Goal: Task Accomplishment & Management: Use online tool/utility

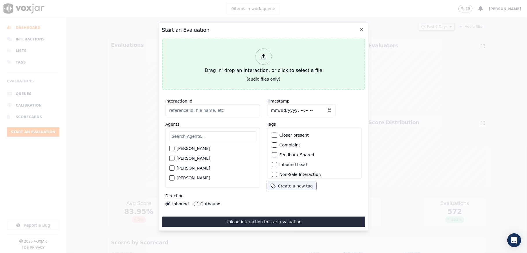
click at [261, 54] on icon at bounding box center [263, 57] width 6 height 6
type input "20250910-161956_4406691287-all.mp3"
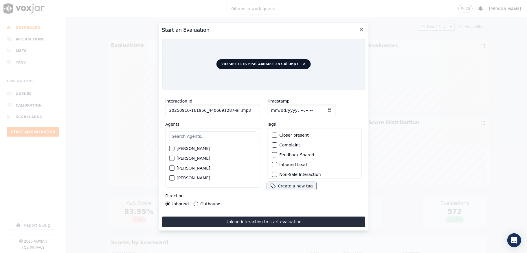
click at [276, 106] on input "Timestamp" at bounding box center [301, 111] width 69 height 12
type input "[DATE]T19:36"
drag, startPoint x: 227, startPoint y: 109, endPoint x: 249, endPoint y: 110, distance: 22.3
click at [249, 110] on input "20250910-161956_4406691287-all.mp3" at bounding box center [212, 111] width 95 height 12
type input "20250910-161956_4406691287-C1"
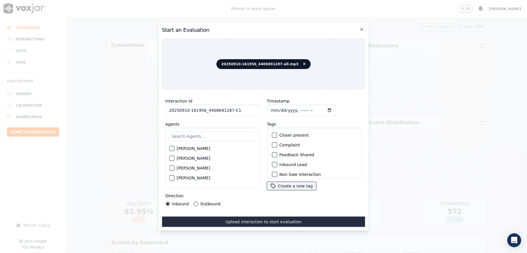
click at [221, 133] on input "text" at bounding box center [212, 137] width 87 height 10
type input "max"
click at [172, 150] on button "[PERSON_NAME]" at bounding box center [171, 150] width 5 height 5
click at [273, 163] on button "Inbound Lead" at bounding box center [274, 164] width 5 height 5
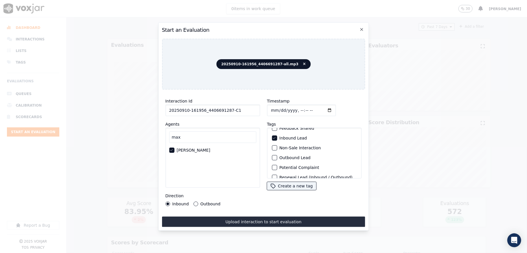
scroll to position [54, 0]
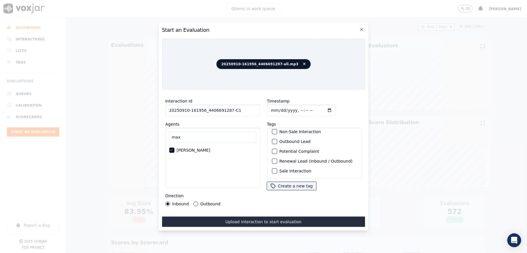
click at [272, 169] on button "Sale Interaction" at bounding box center [274, 171] width 5 height 5
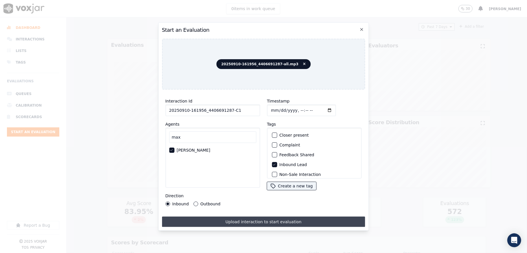
click at [258, 217] on button "Upload interaction to start evaluation" at bounding box center [263, 222] width 203 height 10
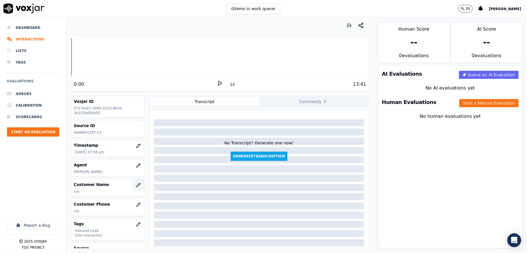
click at [136, 186] on icon "button" at bounding box center [138, 185] width 5 height 5
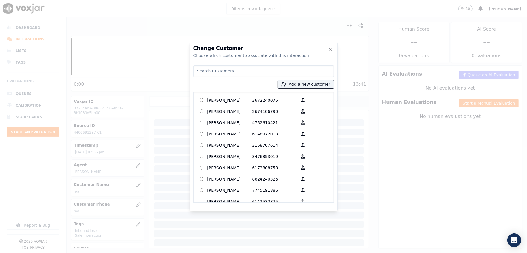
type input "[PERSON_NAME]"
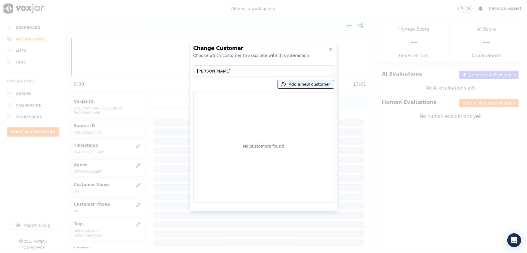
drag, startPoint x: 233, startPoint y: 71, endPoint x: 147, endPoint y: 71, distance: 85.4
click at [147, 253] on div "Change Customer Choose which customer to associate with this interaction [PERSO…" at bounding box center [263, 253] width 527 height 0
click at [296, 86] on button "Add a new customer" at bounding box center [306, 84] width 56 height 8
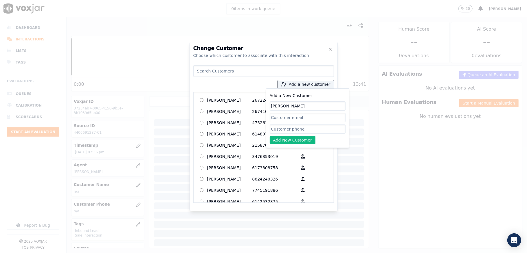
type input "[PERSON_NAME]"
click at [289, 128] on input "Add a New Customer" at bounding box center [308, 129] width 76 height 9
paste input "4406691287"
type input "4406691287"
click at [284, 140] on button "Add New Customer" at bounding box center [293, 140] width 46 height 8
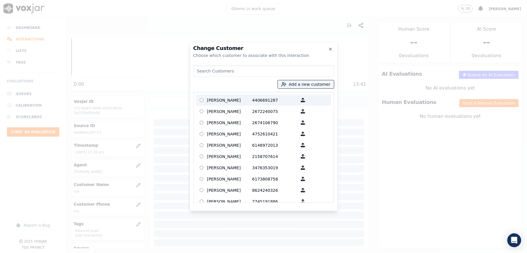
click at [238, 102] on p "[PERSON_NAME]" at bounding box center [229, 100] width 45 height 9
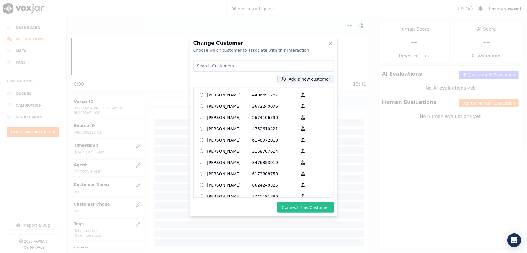
click at [322, 209] on button "Connect This Customer" at bounding box center [305, 208] width 56 height 10
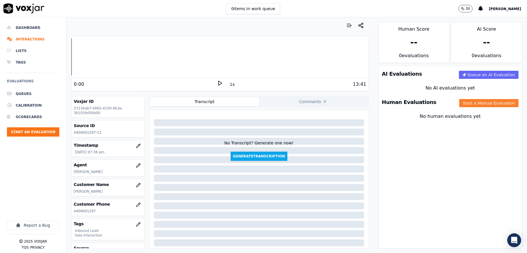
click at [465, 104] on button "Start a Manual Evaluation" at bounding box center [488, 103] width 59 height 8
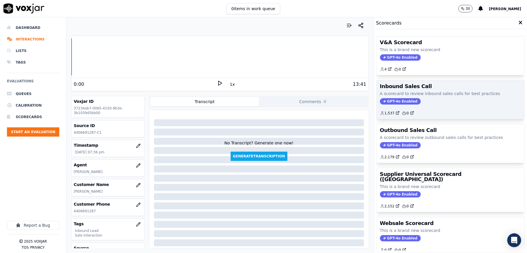
click at [380, 104] on span "GPT-4o Enabled" at bounding box center [400, 101] width 41 height 6
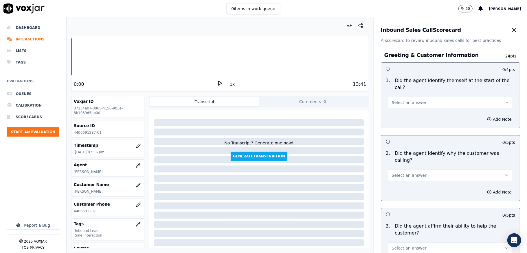
click at [408, 98] on button "Select an answer" at bounding box center [450, 103] width 125 height 12
drag, startPoint x: 395, startPoint y: 112, endPoint x: 399, endPoint y: 101, distance: 11.7
click at [395, 112] on div "Yes" at bounding box center [436, 115] width 111 height 9
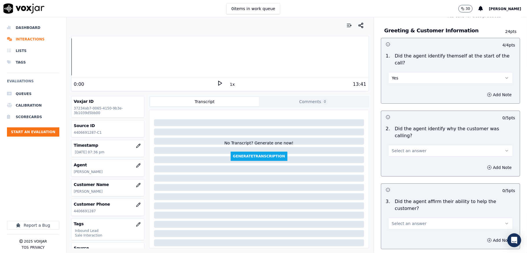
scroll to position [38, 0]
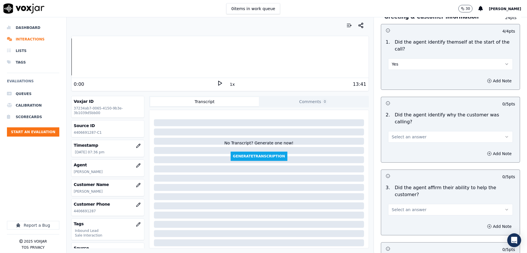
click at [396, 134] on span "Select an answer" at bounding box center [409, 137] width 35 height 6
click at [396, 141] on div "Yes" at bounding box center [436, 143] width 111 height 9
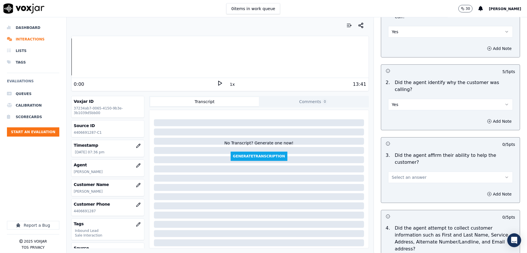
scroll to position [116, 0]
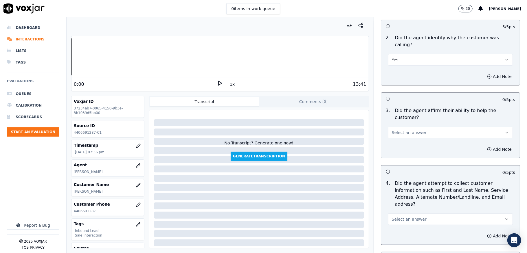
drag, startPoint x: 397, startPoint y: 123, endPoint x: 398, endPoint y: 128, distance: 5.3
click at [398, 130] on span "Select an answer" at bounding box center [409, 133] width 35 height 6
click at [398, 137] on div "Yes" at bounding box center [436, 139] width 111 height 9
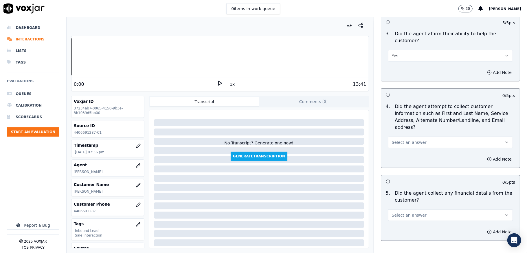
click at [401, 140] on span "Select an answer" at bounding box center [409, 143] width 35 height 6
click at [401, 148] on div "Yes" at bounding box center [436, 149] width 111 height 9
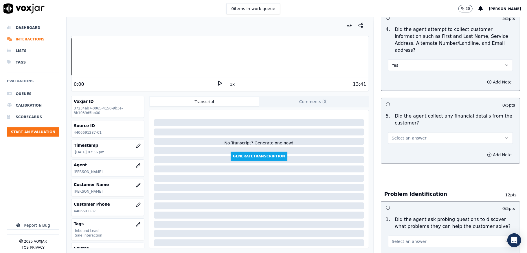
click at [400, 135] on span "Select an answer" at bounding box center [409, 138] width 35 height 6
click at [394, 152] on div "No" at bounding box center [436, 154] width 111 height 9
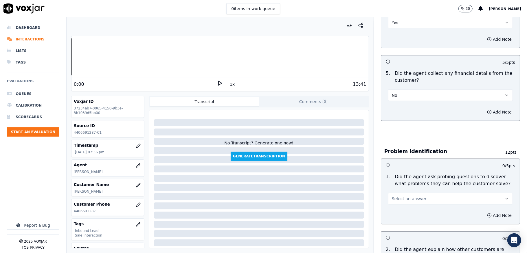
scroll to position [347, 0]
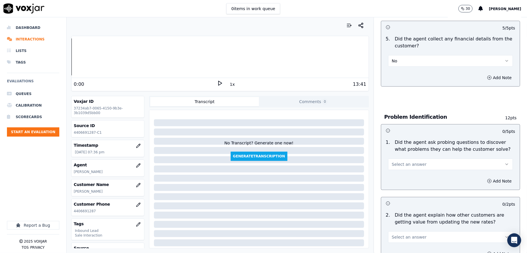
click at [402, 159] on button "Select an answer" at bounding box center [450, 165] width 125 height 12
click at [394, 170] on div "Yes" at bounding box center [436, 171] width 111 height 9
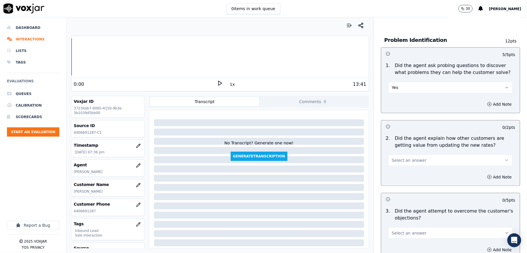
scroll to position [463, 0]
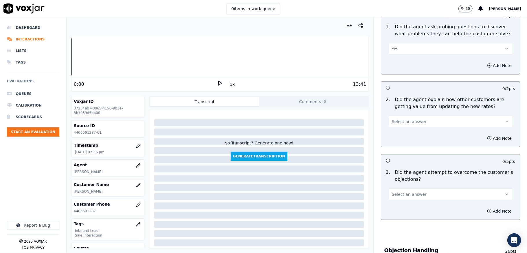
click at [398, 119] on span "Select an answer" at bounding box center [409, 122] width 35 height 6
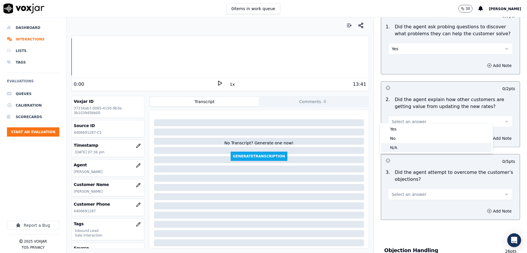
click at [395, 144] on div "N/A" at bounding box center [436, 147] width 111 height 9
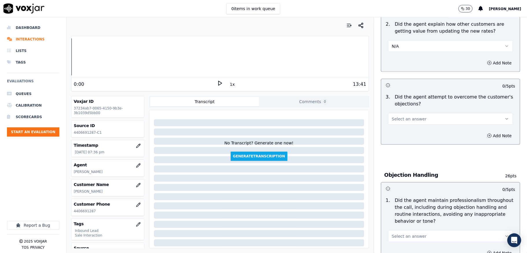
scroll to position [540, 0]
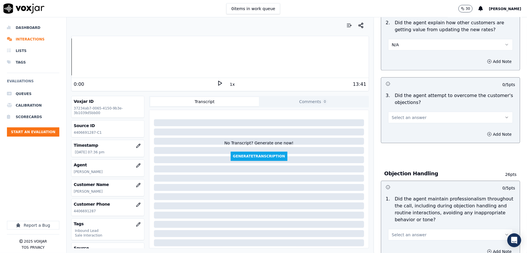
click at [409, 115] on span "Select an answer" at bounding box center [409, 118] width 35 height 6
click at [399, 125] on div "Yes" at bounding box center [436, 125] width 111 height 9
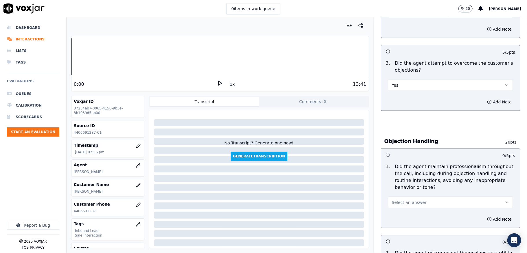
scroll to position [617, 0]
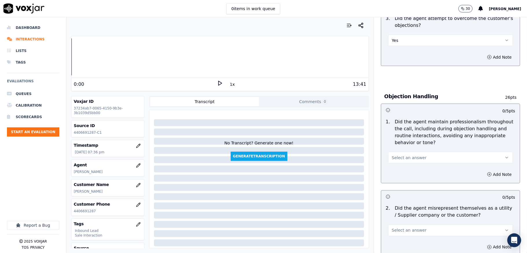
click at [408, 155] on span "Select an answer" at bounding box center [409, 158] width 35 height 6
click at [397, 167] on div "Yes" at bounding box center [436, 165] width 111 height 9
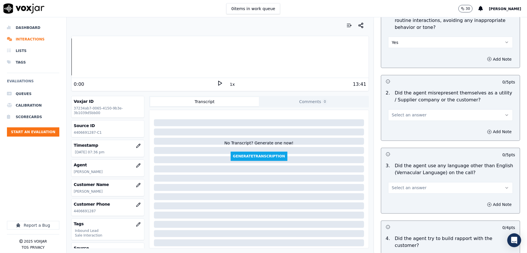
scroll to position [733, 0]
click at [410, 112] on span "Select an answer" at bounding box center [409, 115] width 35 height 6
click at [400, 130] on div "No" at bounding box center [436, 132] width 111 height 9
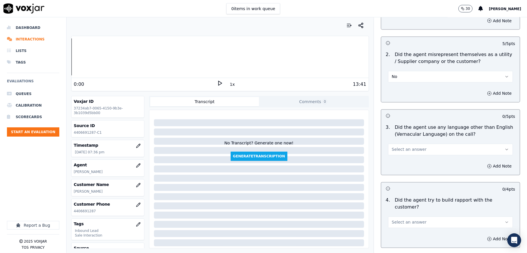
scroll to position [810, 0]
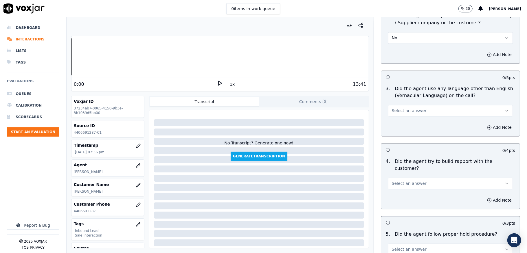
click at [426, 105] on button "Select an answer" at bounding box center [450, 111] width 125 height 12
drag, startPoint x: 402, startPoint y: 125, endPoint x: 402, endPoint y: 111, distance: 13.6
click at [402, 125] on div "No" at bounding box center [436, 128] width 111 height 9
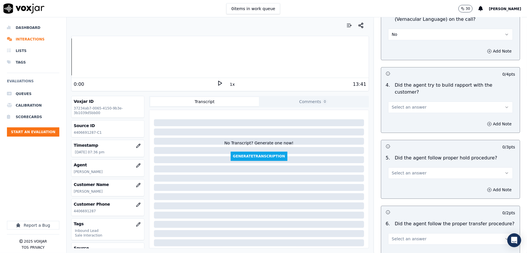
scroll to position [887, 0]
click at [415, 101] on button "Select an answer" at bounding box center [450, 107] width 125 height 12
click at [402, 114] on div "No" at bounding box center [436, 117] width 111 height 9
click at [398, 101] on button "No" at bounding box center [450, 107] width 125 height 12
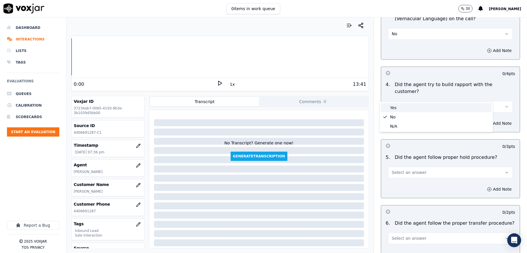
click at [391, 106] on div "Yes" at bounding box center [436, 107] width 111 height 9
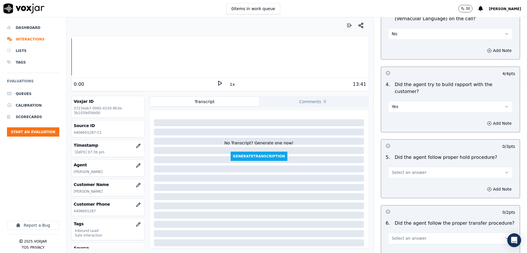
click at [414, 167] on button "Select an answer" at bounding box center [450, 173] width 125 height 12
click at [396, 183] on div "No" at bounding box center [436, 183] width 111 height 9
drag, startPoint x: 402, startPoint y: 160, endPoint x: 403, endPoint y: 166, distance: 5.9
click at [402, 167] on button "No" at bounding box center [450, 173] width 125 height 12
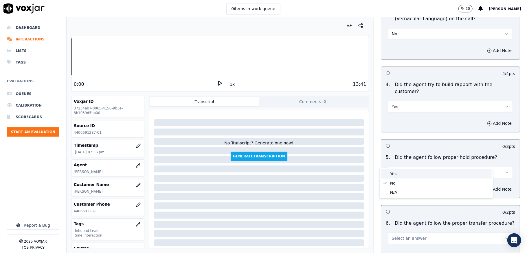
click at [398, 175] on div "Yes" at bounding box center [436, 174] width 111 height 9
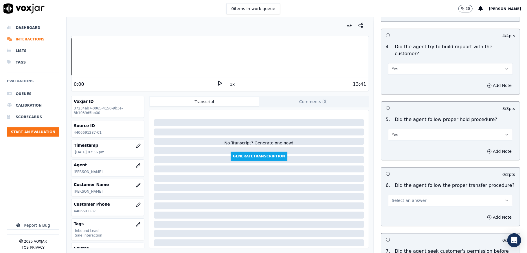
scroll to position [964, 0]
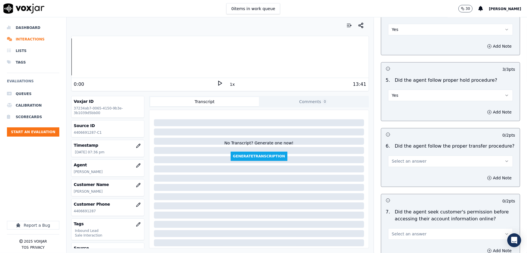
drag, startPoint x: 406, startPoint y: 149, endPoint x: 405, endPoint y: 155, distance: 6.4
click at [406, 159] on span "Select an answer" at bounding box center [409, 162] width 35 height 6
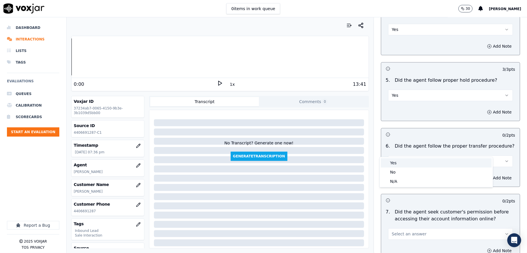
click at [400, 163] on div "Yes" at bounding box center [436, 163] width 111 height 9
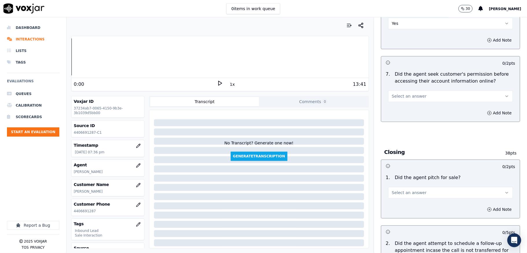
scroll to position [1119, 0]
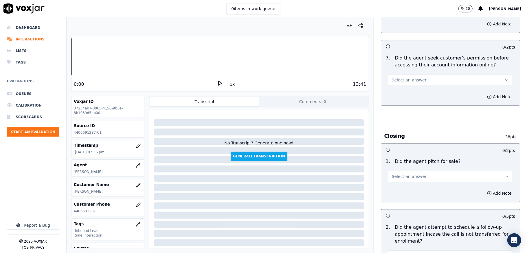
click at [413, 77] on span "Select an answer" at bounding box center [409, 80] width 35 height 6
click at [400, 89] on div "No" at bounding box center [436, 91] width 111 height 9
drag, startPoint x: 408, startPoint y: 64, endPoint x: 407, endPoint y: 67, distance: 3.0
click at [408, 74] on button "No" at bounding box center [450, 80] width 125 height 12
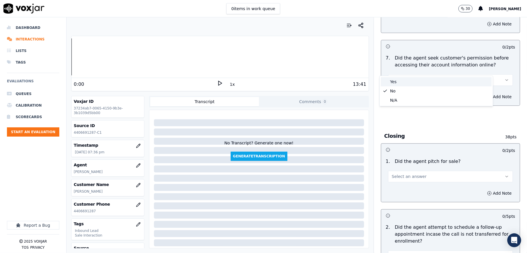
click at [398, 79] on div "Yes" at bounding box center [436, 81] width 111 height 9
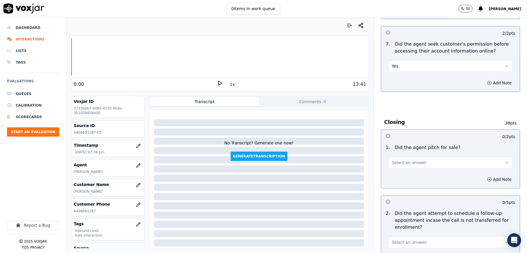
scroll to position [1157, 0]
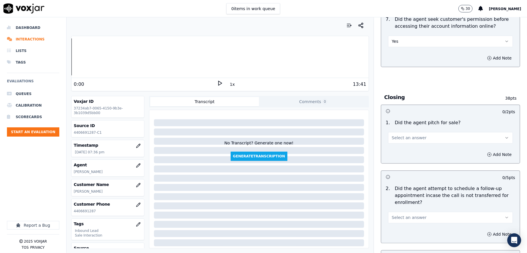
drag, startPoint x: 401, startPoint y: 126, endPoint x: 401, endPoint y: 130, distance: 4.3
click at [401, 135] on span "Select an answer" at bounding box center [409, 138] width 35 height 6
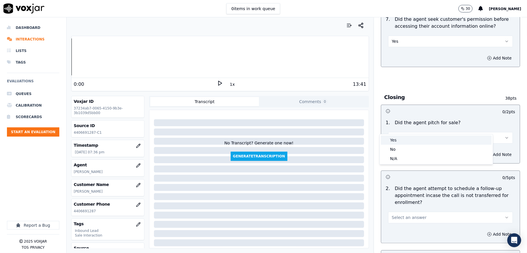
click at [397, 141] on div "Yes" at bounding box center [436, 140] width 111 height 9
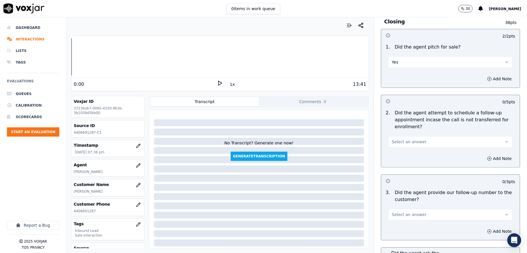
scroll to position [1234, 0]
click at [400, 138] on span "Select an answer" at bounding box center [409, 141] width 35 height 6
click at [391, 153] on div "No" at bounding box center [436, 152] width 111 height 9
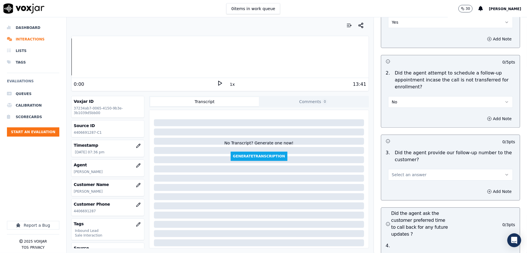
click at [395, 96] on button "No" at bounding box center [450, 102] width 125 height 12
click at [393, 123] on div "N/A" at bounding box center [436, 122] width 111 height 9
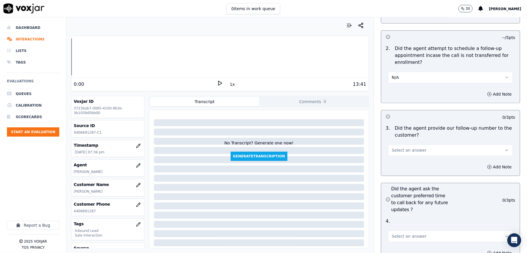
scroll to position [1312, 0]
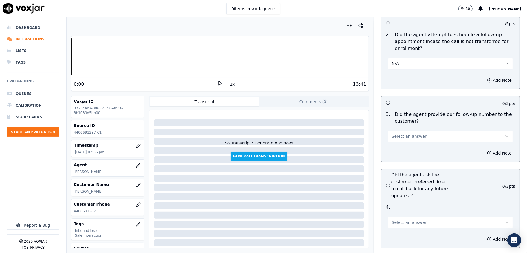
click at [402, 131] on button "Select an answer" at bounding box center [450, 137] width 125 height 12
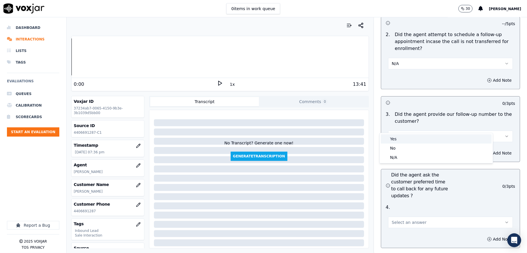
click at [398, 139] on div "Yes" at bounding box center [436, 139] width 111 height 9
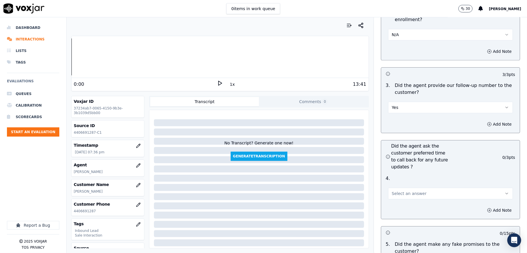
scroll to position [1427, 0]
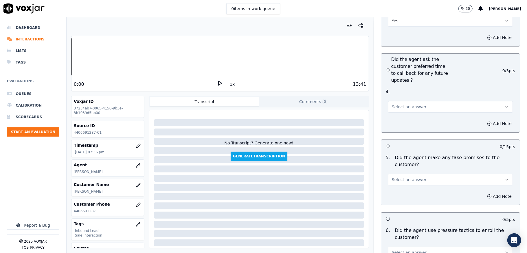
drag, startPoint x: 410, startPoint y: 94, endPoint x: 410, endPoint y: 100, distance: 5.8
click at [411, 101] on button "Select an answer" at bounding box center [450, 107] width 125 height 12
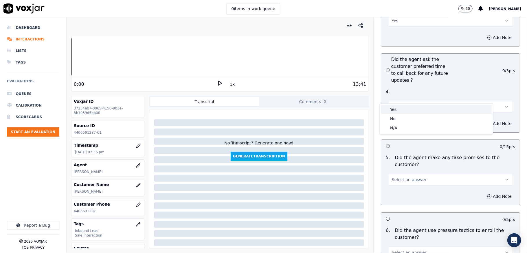
click at [401, 109] on div "Yes" at bounding box center [436, 109] width 111 height 9
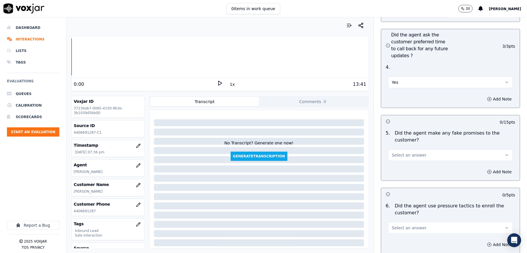
scroll to position [1466, 0]
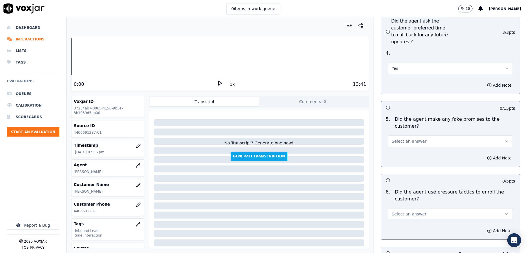
click at [409, 136] on button "Select an answer" at bounding box center [450, 142] width 125 height 12
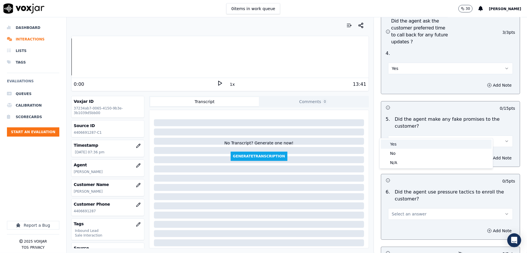
click at [396, 145] on div "Yes" at bounding box center [436, 144] width 111 height 9
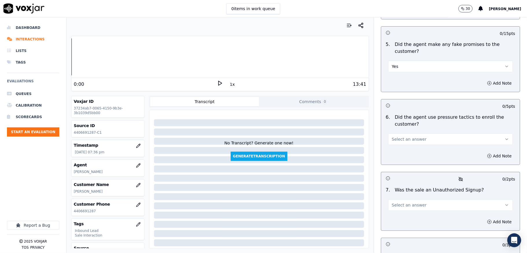
scroll to position [1543, 0]
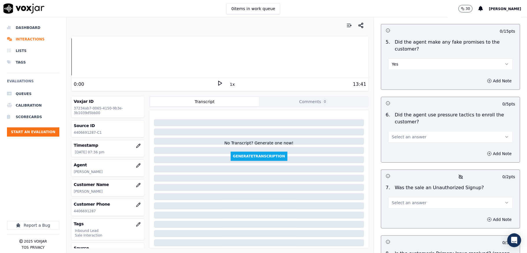
click at [395, 58] on button "Yes" at bounding box center [450, 64] width 125 height 12
click at [393, 78] on div "No" at bounding box center [436, 76] width 111 height 9
click at [402, 134] on span "Select an answer" at bounding box center [409, 137] width 35 height 6
click at [395, 151] on div "No" at bounding box center [436, 149] width 111 height 9
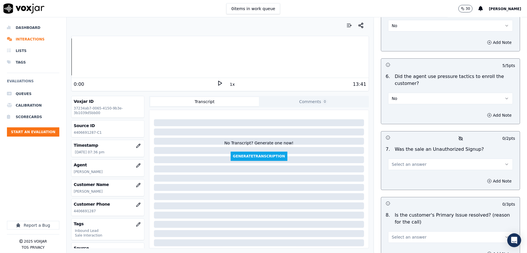
click at [402, 159] on button "Select an answer" at bounding box center [450, 165] width 125 height 12
click at [395, 175] on div "No" at bounding box center [436, 176] width 111 height 9
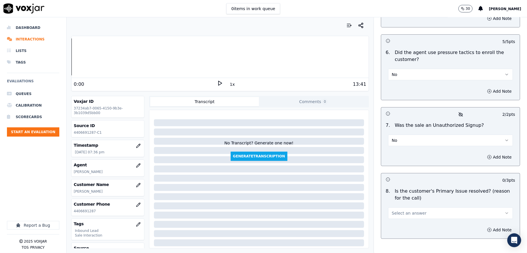
scroll to position [1636, 0]
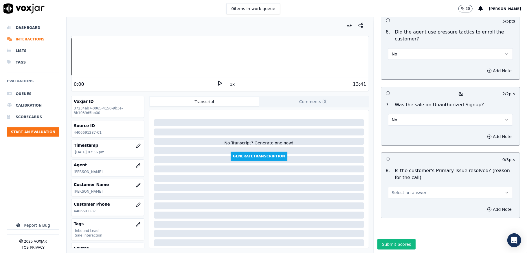
click at [404, 190] on span "Select an answer" at bounding box center [409, 193] width 35 height 6
click at [399, 183] on div "Yes" at bounding box center [436, 185] width 111 height 9
click at [387, 240] on button "Submit Scores" at bounding box center [396, 245] width 38 height 10
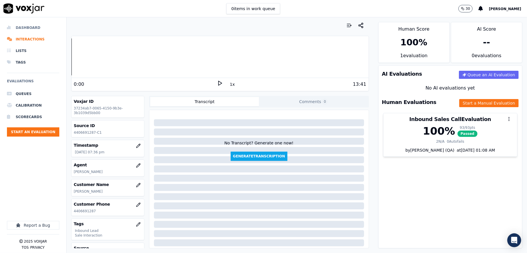
click at [31, 31] on li "Dashboard" at bounding box center [33, 28] width 52 height 12
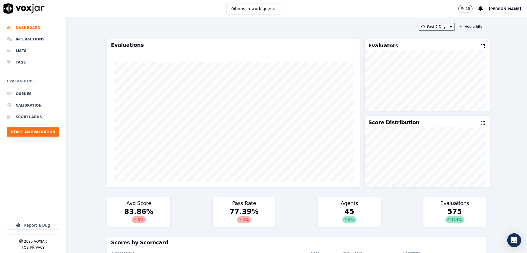
click at [48, 131] on button "Start an Evaluation" at bounding box center [33, 132] width 52 height 9
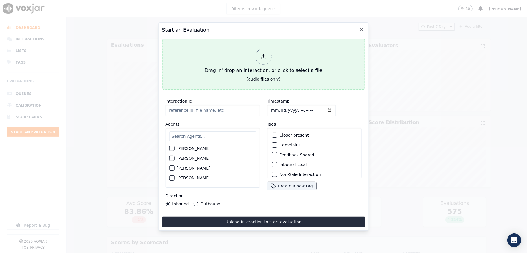
click at [256, 52] on div at bounding box center [263, 57] width 16 height 16
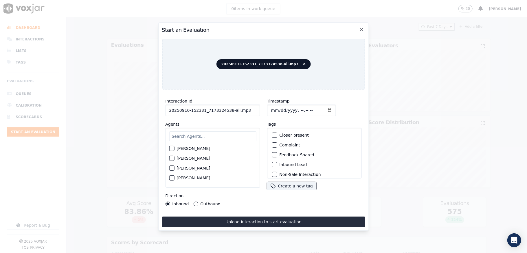
drag, startPoint x: 227, startPoint y: 108, endPoint x: 260, endPoint y: 113, distance: 33.9
click at [260, 113] on div "Interaction Id 20250910-152331_7173324538-all.mp3 Agents [PERSON_NAME] [PERSON_…" at bounding box center [263, 152] width 203 height 116
type input "20250910-152331_7173324538-C1"
click at [276, 106] on input "Timestamp" at bounding box center [301, 111] width 69 height 12
type input "[DATE]T20:05"
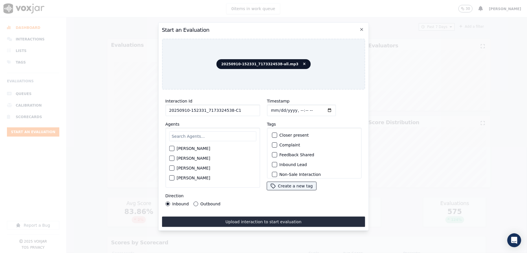
click at [229, 132] on input "text" at bounding box center [212, 137] width 87 height 10
type input "[PERSON_NAME]"
click at [175, 157] on div "[PERSON_NAME]" at bounding box center [212, 160] width 87 height 10
click at [174, 158] on button "[PERSON_NAME]" at bounding box center [171, 160] width 5 height 5
click at [272, 163] on div "button" at bounding box center [274, 165] width 4 height 4
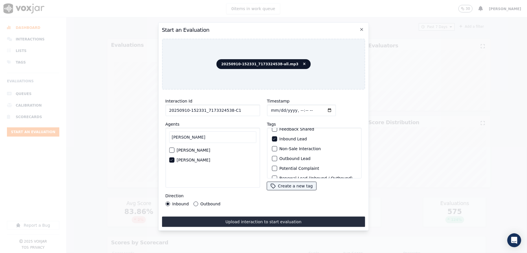
scroll to position [54, 0]
click at [273, 169] on div "button" at bounding box center [274, 171] width 4 height 4
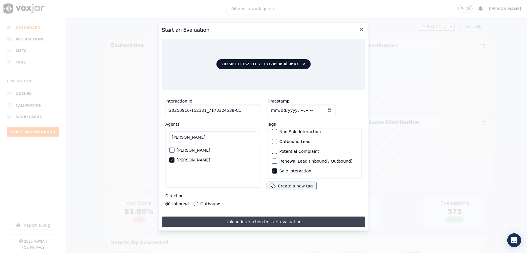
click at [260, 219] on button "Upload interaction to start evaluation" at bounding box center [263, 222] width 203 height 10
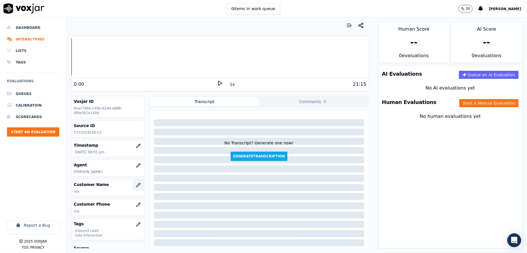
click at [136, 185] on icon "button" at bounding box center [138, 185] width 5 height 5
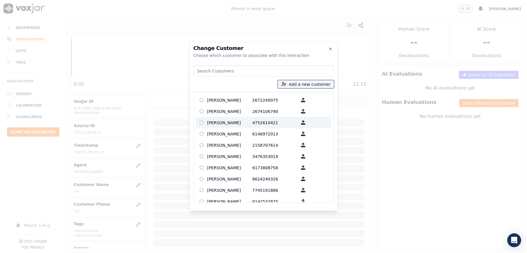
type input "[PERSON_NAME]"
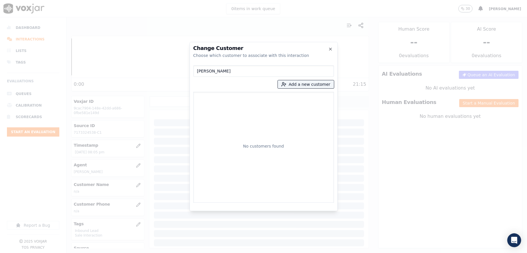
drag, startPoint x: 235, startPoint y: 69, endPoint x: 130, endPoint y: 81, distance: 106.0
click at [131, 253] on div "Change Customer Choose which customer to associate with this interaction [PERSO…" at bounding box center [263, 253] width 527 height 0
click at [296, 87] on button "Add a new customer" at bounding box center [306, 84] width 56 height 8
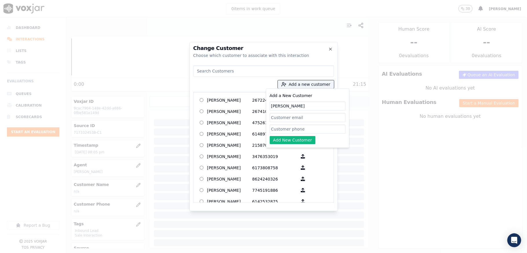
type input "[PERSON_NAME]"
click at [286, 128] on input "Add a New Customer" at bounding box center [308, 129] width 76 height 9
paste input "7173324538"
type input "7173324538"
click at [285, 143] on button "Add New Customer" at bounding box center [293, 140] width 46 height 8
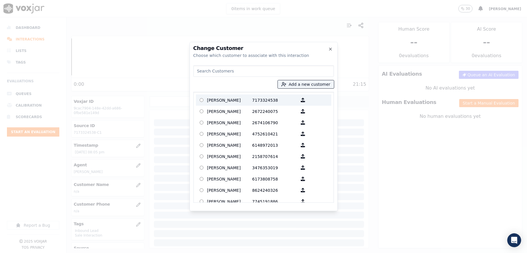
click at [243, 98] on p "[PERSON_NAME]" at bounding box center [229, 100] width 45 height 9
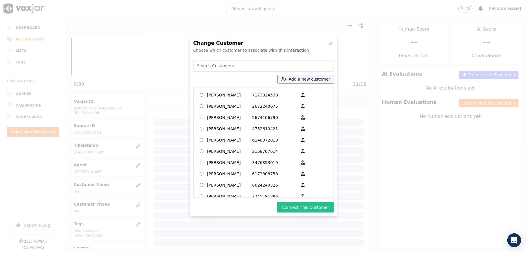
click at [304, 211] on button "Connect This Customer" at bounding box center [305, 208] width 56 height 10
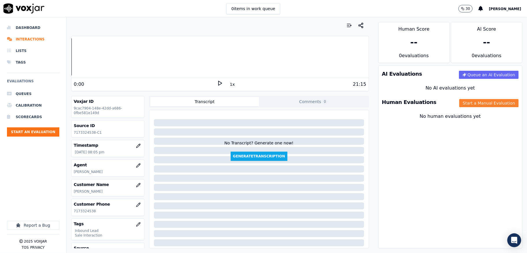
click at [467, 101] on button "Start a Manual Evaluation" at bounding box center [488, 103] width 59 height 8
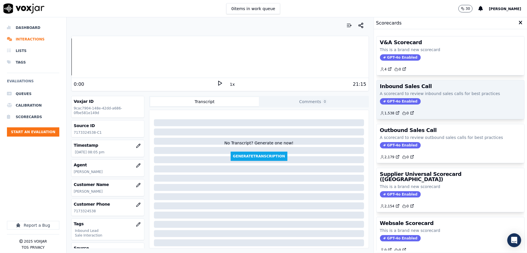
click at [390, 101] on span "GPT-4o Enabled" at bounding box center [400, 101] width 41 height 6
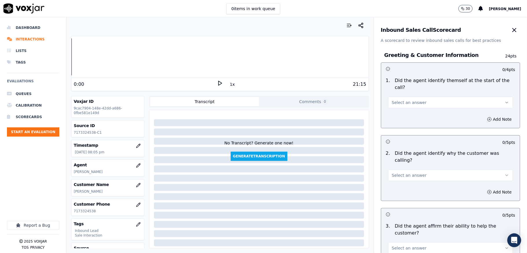
click at [422, 98] on button "Select an answer" at bounding box center [450, 103] width 125 height 12
click at [410, 113] on div "Yes" at bounding box center [436, 115] width 111 height 9
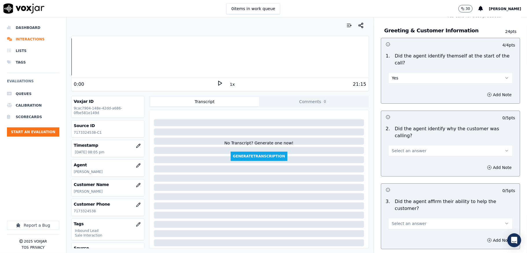
scroll to position [38, 0]
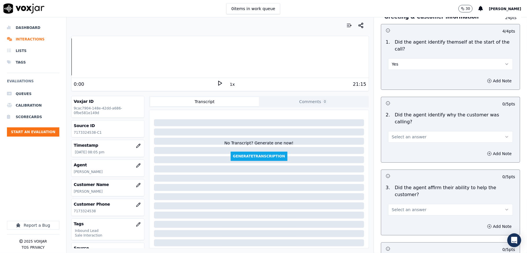
click at [401, 134] on span "Select an answer" at bounding box center [409, 137] width 35 height 6
click at [396, 142] on div "Yes" at bounding box center [436, 143] width 111 height 9
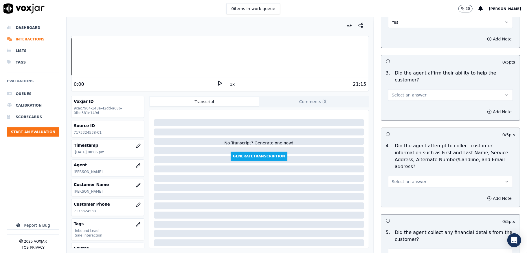
scroll to position [154, 0]
click at [414, 91] on button "Select an answer" at bounding box center [450, 95] width 125 height 12
click at [408, 100] on div "Yes" at bounding box center [436, 100] width 111 height 9
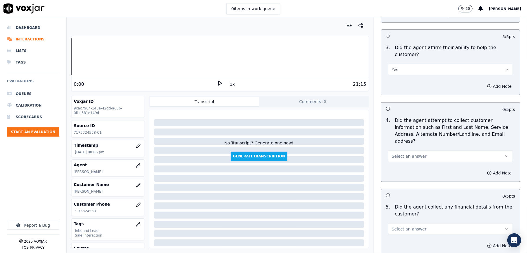
scroll to position [193, 0]
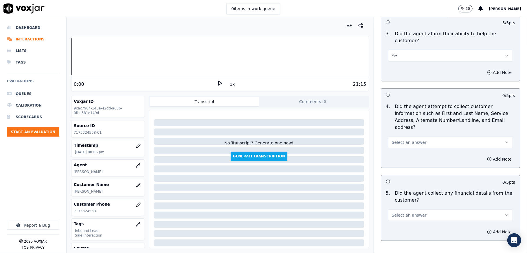
click at [403, 140] on span "Select an answer" at bounding box center [409, 143] width 35 height 6
click at [393, 165] on div "N/A" at bounding box center [436, 167] width 111 height 9
drag, startPoint x: 418, startPoint y: 132, endPoint x: 417, endPoint y: 137, distance: 4.7
click at [418, 137] on button "N/A" at bounding box center [450, 143] width 125 height 12
click at [400, 160] on div "No" at bounding box center [436, 158] width 111 height 9
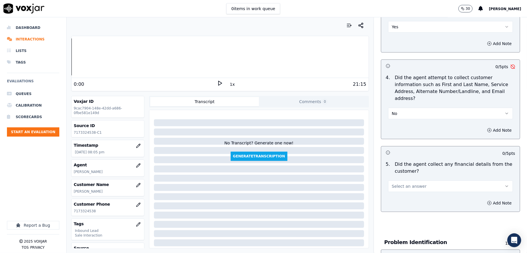
scroll to position [270, 0]
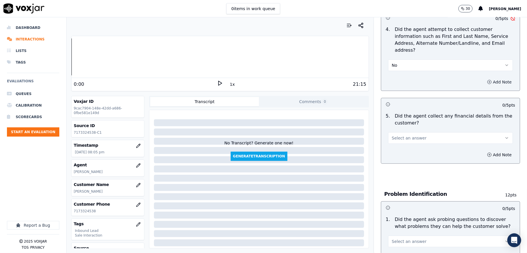
click at [483, 78] on button "Add Note" at bounding box center [499, 82] width 32 height 8
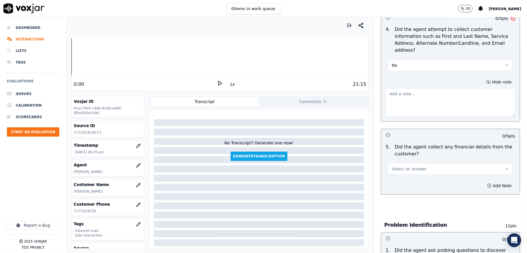
click at [429, 105] on textarea at bounding box center [450, 103] width 129 height 28
paste textarea "The agent failed to confirm customer alternative number and email id //"
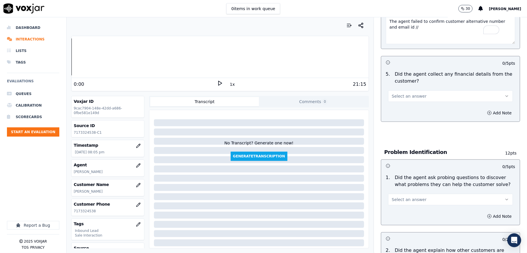
scroll to position [347, 0]
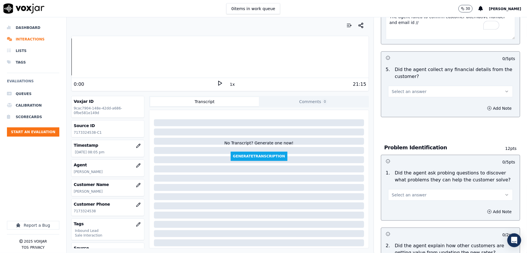
type textarea "The agent failed to confirm customer alternative number and email id //"
click at [428, 86] on button "Select an answer" at bounding box center [450, 92] width 125 height 12
click at [403, 106] on div "No" at bounding box center [436, 108] width 111 height 9
click at [408, 192] on span "Select an answer" at bounding box center [409, 195] width 35 height 6
click at [398, 208] on div "No" at bounding box center [436, 211] width 111 height 9
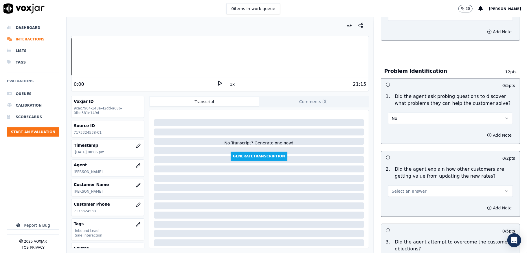
scroll to position [424, 0]
drag, startPoint x: 397, startPoint y: 113, endPoint x: 397, endPoint y: 117, distance: 3.5
click at [397, 115] on button "No" at bounding box center [450, 119] width 125 height 12
click at [395, 124] on div "Yes" at bounding box center [436, 125] width 111 height 9
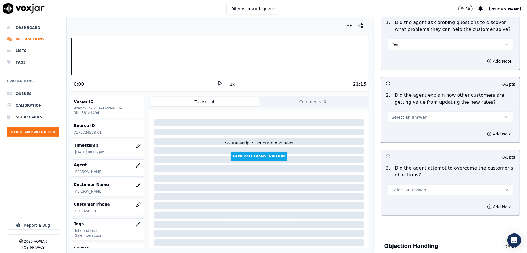
scroll to position [501, 0]
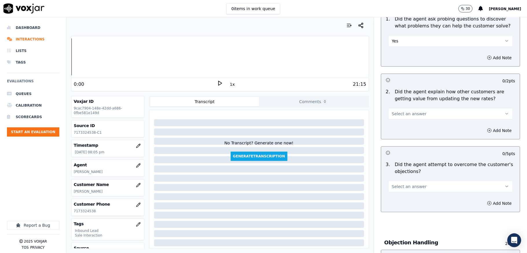
click at [415, 108] on button "Select an answer" at bounding box center [450, 114] width 125 height 12
click at [395, 123] on div "Yes" at bounding box center [436, 121] width 111 height 9
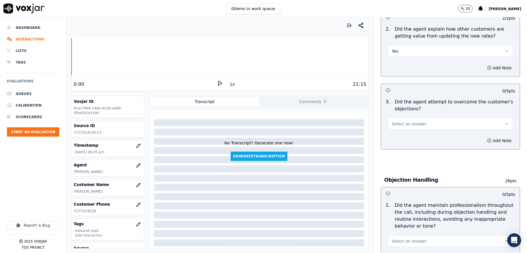
scroll to position [579, 0]
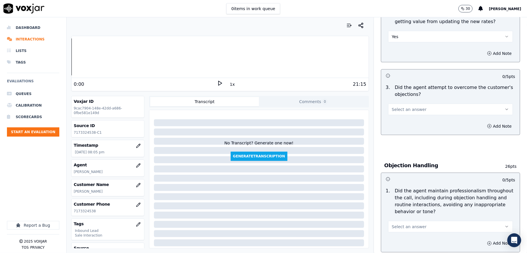
click at [393, 32] on button "Yes" at bounding box center [450, 37] width 125 height 12
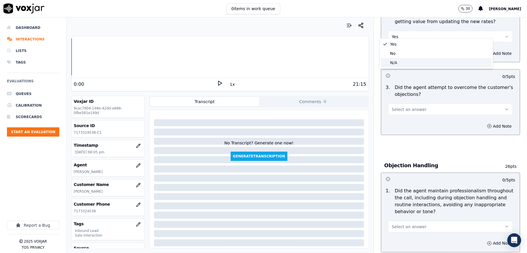
click at [395, 62] on div "N/A" at bounding box center [436, 62] width 111 height 9
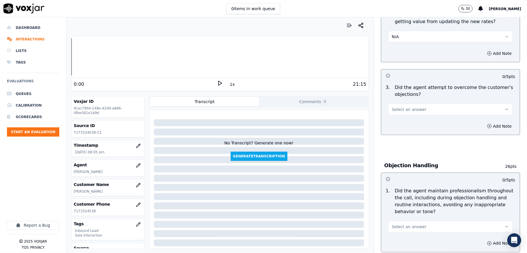
click at [411, 104] on button "Select an answer" at bounding box center [450, 110] width 125 height 12
click at [397, 123] on div "No" at bounding box center [436, 126] width 111 height 9
click at [403, 107] on button "No" at bounding box center [450, 110] width 125 height 12
click at [400, 118] on div "Yes" at bounding box center [436, 117] width 111 height 9
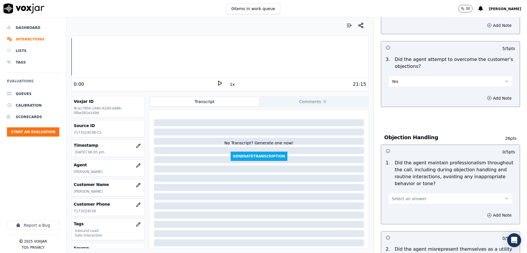
scroll to position [656, 0]
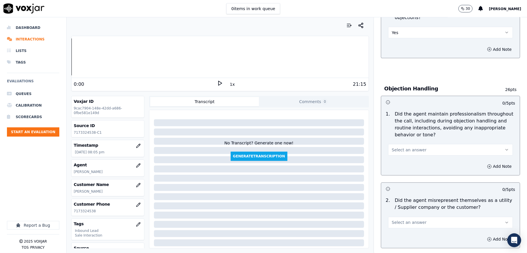
click at [402, 147] on span "Select an answer" at bounding box center [409, 150] width 35 height 6
click at [398, 157] on div "Yes" at bounding box center [436, 157] width 111 height 9
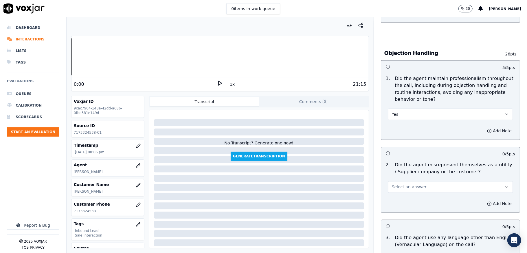
scroll to position [733, 0]
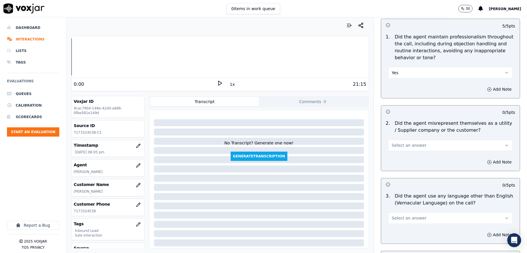
click at [409, 144] on button "Select an answer" at bounding box center [450, 146] width 125 height 12
click at [396, 163] on div "No" at bounding box center [436, 163] width 111 height 9
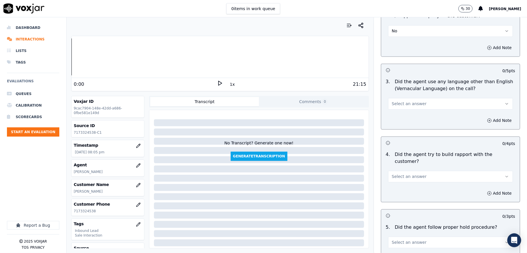
scroll to position [849, 0]
click at [414, 97] on button "Select an answer" at bounding box center [450, 103] width 125 height 12
click at [400, 116] on div "Yes" at bounding box center [436, 111] width 111 height 9
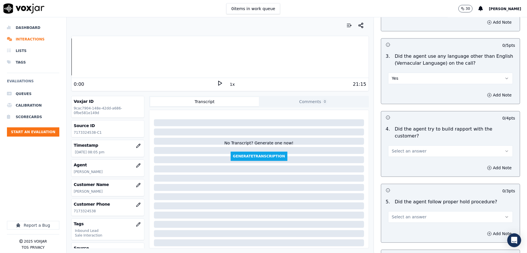
scroll to position [887, 0]
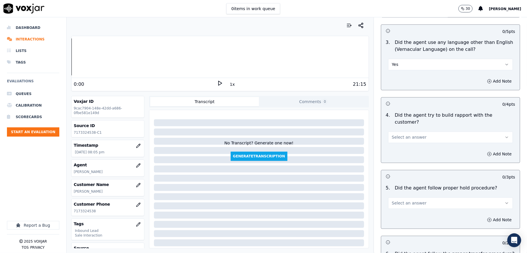
click at [400, 132] on button "Select an answer" at bounding box center [450, 138] width 125 height 12
click at [393, 158] on div "N/A" at bounding box center [436, 157] width 111 height 9
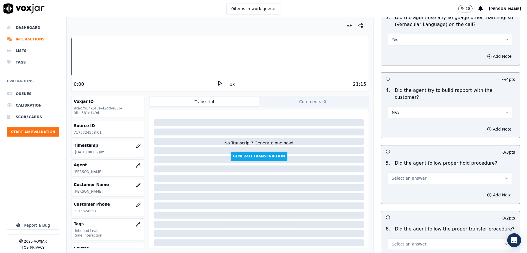
scroll to position [926, 0]
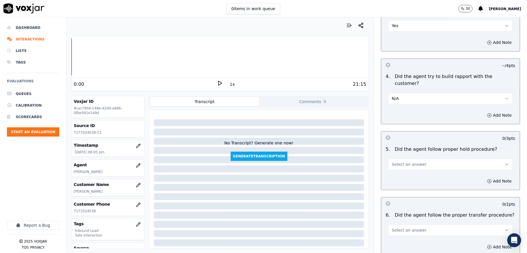
drag, startPoint x: 396, startPoint y: 78, endPoint x: 396, endPoint y: 84, distance: 6.1
click at [396, 87] on div "N/A" at bounding box center [450, 95] width 134 height 17
click at [394, 93] on button "N/A" at bounding box center [450, 99] width 125 height 12
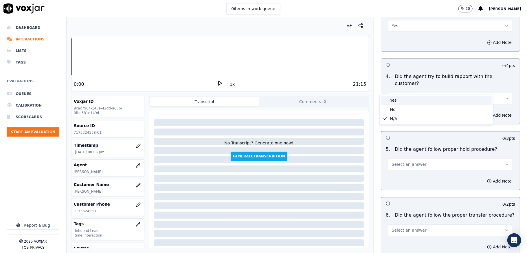
click at [395, 99] on div "Yes" at bounding box center [436, 100] width 111 height 9
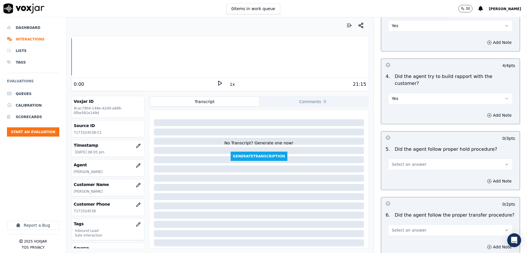
click at [405, 162] on span "Select an answer" at bounding box center [409, 165] width 35 height 6
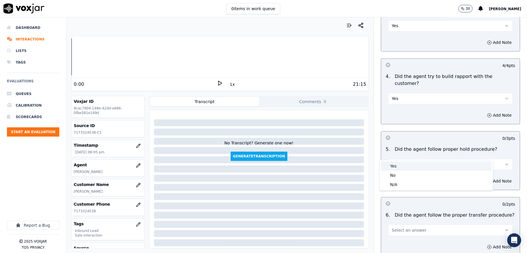
click at [399, 167] on div "Yes" at bounding box center [436, 166] width 111 height 9
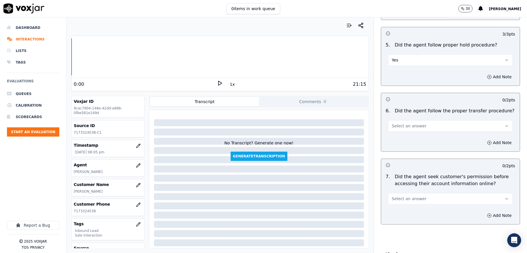
scroll to position [1042, 0]
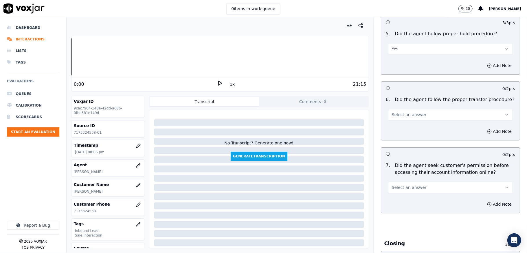
click at [404, 112] on span "Select an answer" at bounding box center [409, 115] width 35 height 6
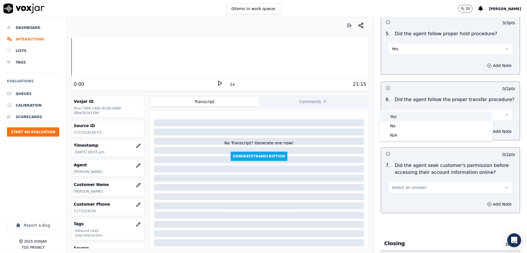
drag, startPoint x: 398, startPoint y: 115, endPoint x: 396, endPoint y: 124, distance: 9.3
click at [398, 115] on div "Yes" at bounding box center [436, 116] width 111 height 9
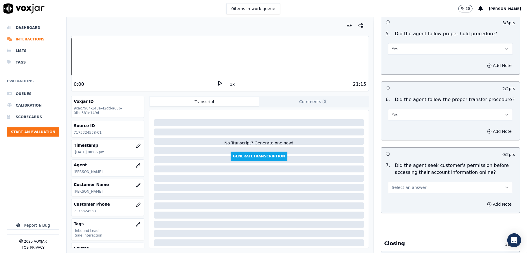
click at [399, 185] on span "Select an answer" at bounding box center [409, 188] width 35 height 6
click at [400, 195] on div "No" at bounding box center [436, 199] width 111 height 9
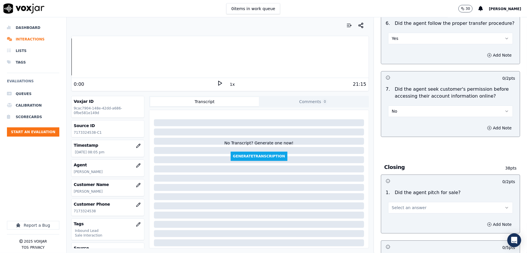
scroll to position [1119, 0]
click at [483, 124] on button "Add Note" at bounding box center [499, 128] width 32 height 8
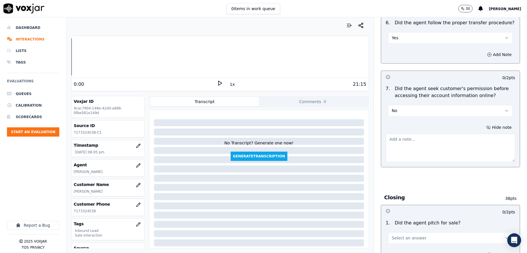
click at [424, 142] on textarea at bounding box center [450, 148] width 129 height 28
paste textarea "@2:13 - [PERSON_NAME] - (do I have your permission to help you out?) Agent shou…"
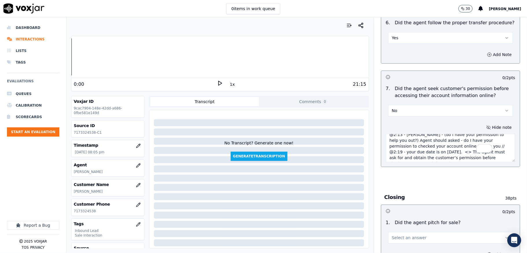
scroll to position [0, 0]
click at [386, 134] on textarea "@2:13 - [PERSON_NAME] - (do I have your permission to help you out?) Agent shou…" at bounding box center [450, 148] width 129 height 28
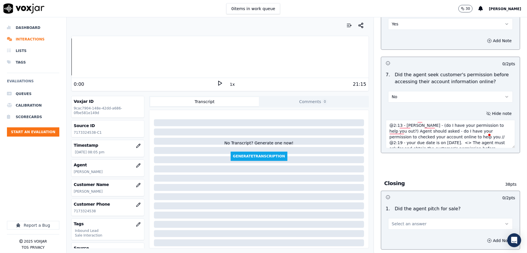
scroll to position [1157, 0]
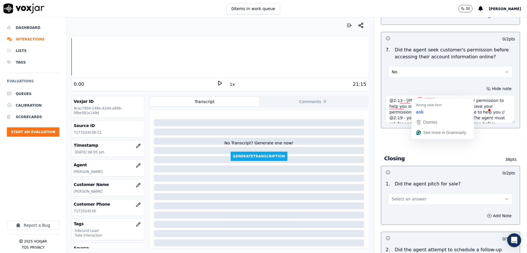
click at [428, 97] on textarea "@2:13 - [PERSON_NAME] - (do I have your permission to help you out?) Agent shou…" at bounding box center [450, 109] width 129 height 28
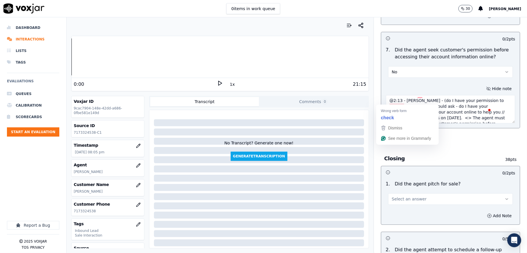
drag, startPoint x: 391, startPoint y: 102, endPoint x: 396, endPoint y: 102, distance: 4.3
click at [396, 102] on textarea "@2:13 - [PERSON_NAME] - (do I have your permission to help you out?) Agent shou…" at bounding box center [450, 109] width 129 height 28
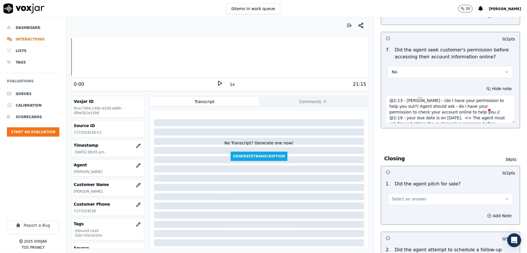
scroll to position [9, 0]
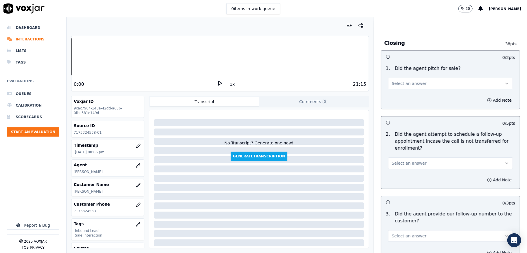
type textarea "@2:13 - [PERSON_NAME] - (do I have your permission to help you out?) Agent shou…"
click at [414, 78] on button "Select an answer" at bounding box center [450, 84] width 125 height 12
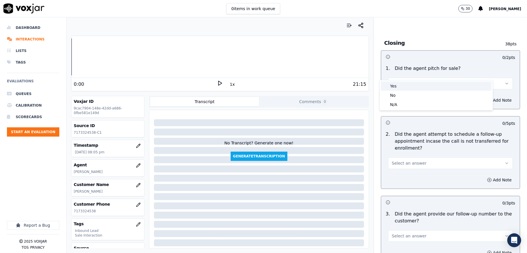
click at [399, 86] on div "Yes" at bounding box center [436, 86] width 111 height 9
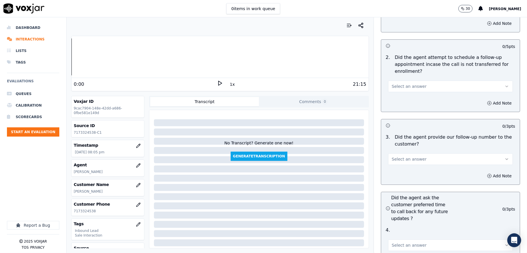
click at [410, 81] on button "Select an answer" at bounding box center [450, 87] width 125 height 12
click at [398, 103] on div "N/A" at bounding box center [436, 107] width 111 height 9
click at [398, 157] on span "Select an answer" at bounding box center [409, 160] width 35 height 6
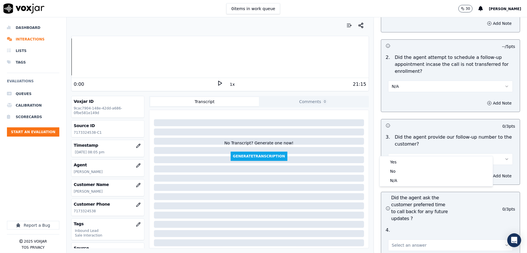
click at [395, 157] on div "Yes No N/A" at bounding box center [436, 172] width 113 height 30
click at [394, 160] on div "Yes" at bounding box center [436, 162] width 111 height 9
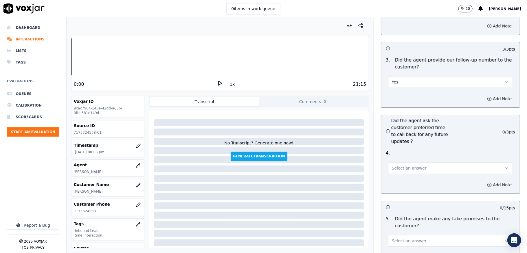
click at [409, 163] on button "Select an answer" at bounding box center [450, 169] width 125 height 12
click at [395, 193] on div "N/A" at bounding box center [436, 189] width 111 height 9
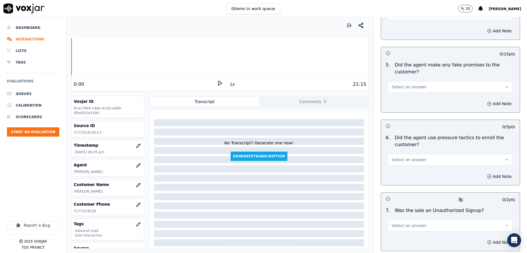
click at [411, 84] on span "Select an answer" at bounding box center [409, 87] width 35 height 6
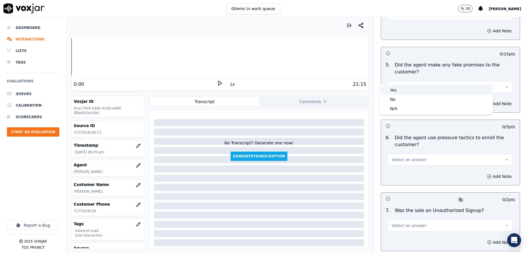
click at [403, 86] on div "Yes" at bounding box center [436, 90] width 111 height 9
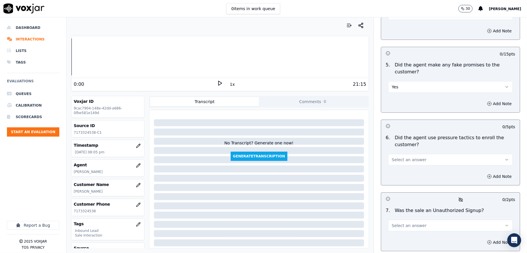
click at [404, 81] on button "Yes" at bounding box center [450, 87] width 125 height 12
click at [403, 97] on div "No" at bounding box center [436, 99] width 111 height 9
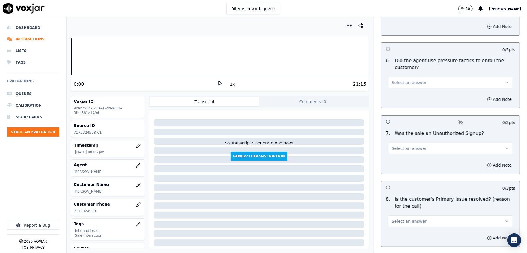
click at [408, 80] on span "Select an answer" at bounding box center [409, 83] width 35 height 6
click at [399, 95] on div "No" at bounding box center [436, 95] width 111 height 9
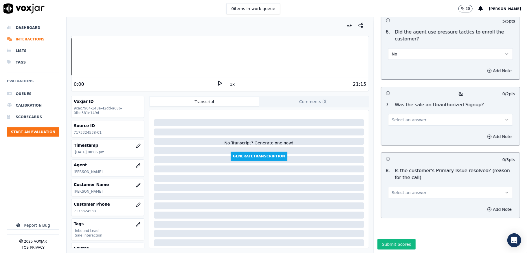
click at [400, 117] on span "Select an answer" at bounding box center [409, 120] width 35 height 6
click at [398, 111] on div "Yes" at bounding box center [436, 113] width 111 height 9
drag, startPoint x: 401, startPoint y: 95, endPoint x: 401, endPoint y: 101, distance: 5.5
click at [402, 114] on button "Yes" at bounding box center [450, 120] width 125 height 12
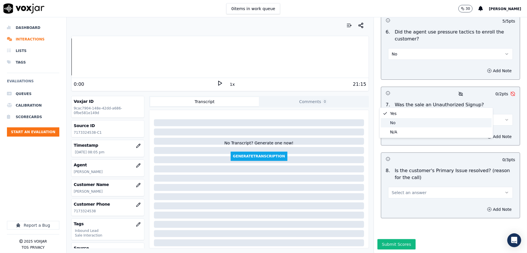
click at [394, 123] on div "No" at bounding box center [436, 122] width 111 height 9
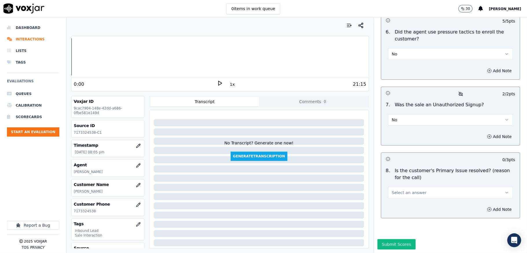
click at [409, 190] on span "Select an answer" at bounding box center [409, 193] width 35 height 6
click at [401, 187] on div "Yes" at bounding box center [436, 185] width 111 height 9
click at [389, 240] on button "Submit Scores" at bounding box center [396, 245] width 38 height 10
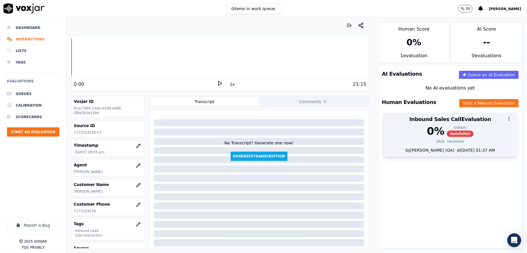
click at [447, 140] on div "1 Autofails" at bounding box center [455, 141] width 17 height 5
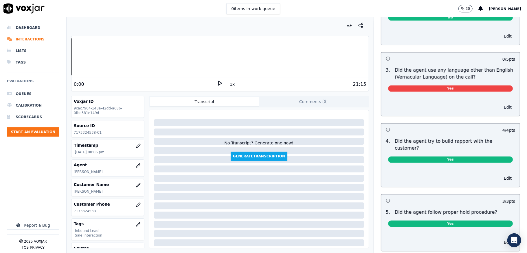
click at [500, 103] on button "Edit" at bounding box center [507, 107] width 15 height 8
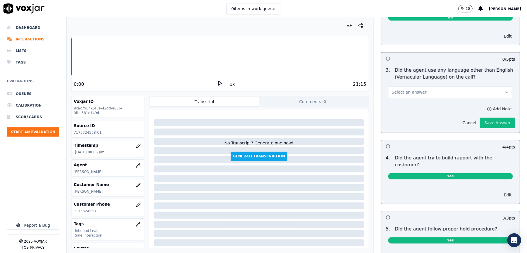
click at [453, 87] on button "Select an answer" at bounding box center [450, 93] width 125 height 12
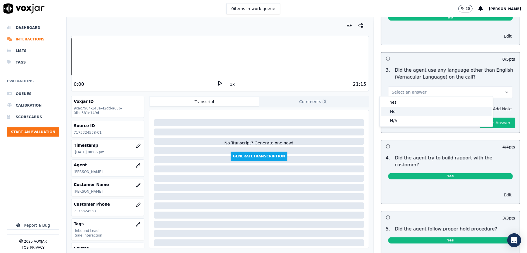
click at [425, 110] on div "No" at bounding box center [436, 111] width 111 height 9
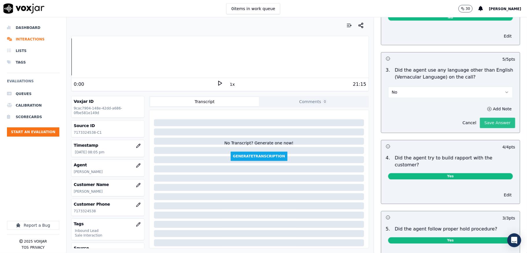
click at [480, 119] on button "Save Answer" at bounding box center [497, 123] width 35 height 10
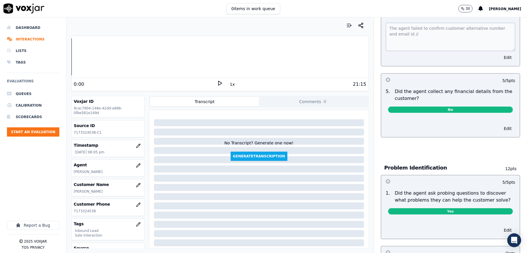
scroll to position [0, 0]
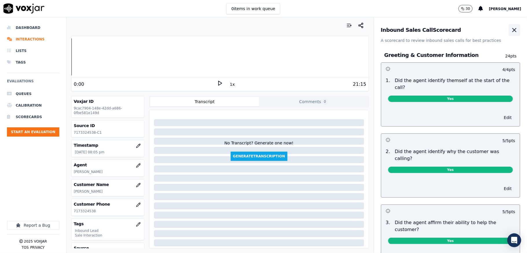
click at [511, 33] on icon "button" at bounding box center [514, 30] width 7 height 7
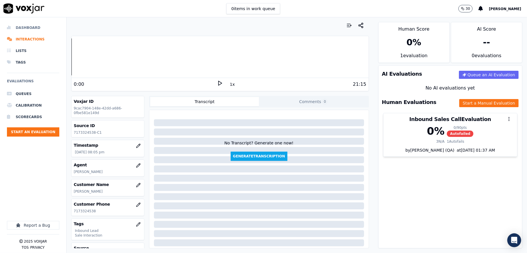
click at [21, 28] on li "Dashboard" at bounding box center [33, 28] width 52 height 12
